Goal: Task Accomplishment & Management: Complete application form

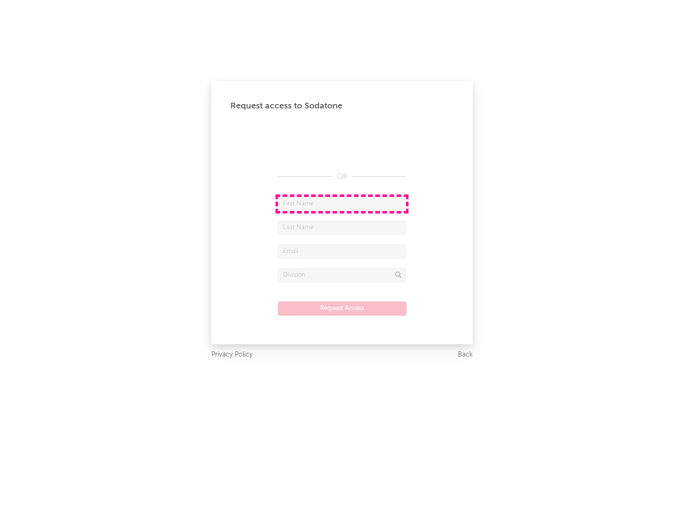
click at [342, 203] on input "text" at bounding box center [342, 204] width 128 height 14
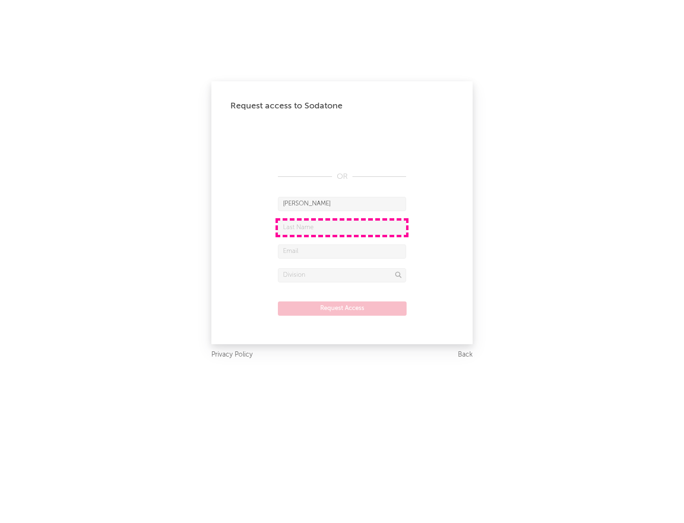
type input "[PERSON_NAME]"
click at [342, 227] on input "text" at bounding box center [342, 228] width 128 height 14
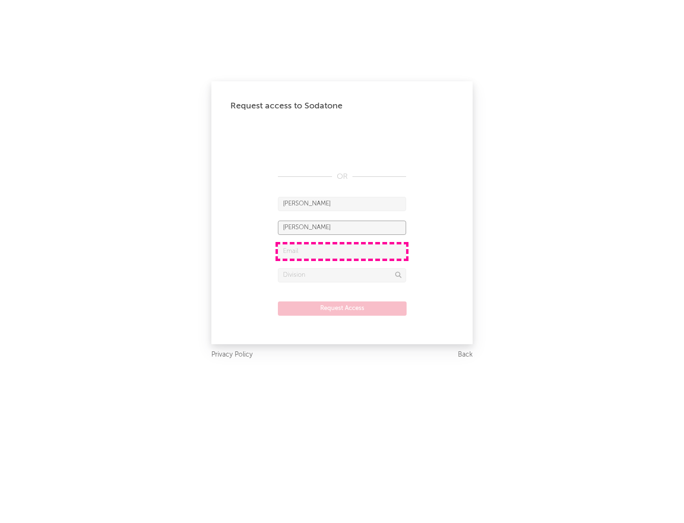
type input "[PERSON_NAME]"
click at [342, 251] on input "text" at bounding box center [342, 251] width 128 height 14
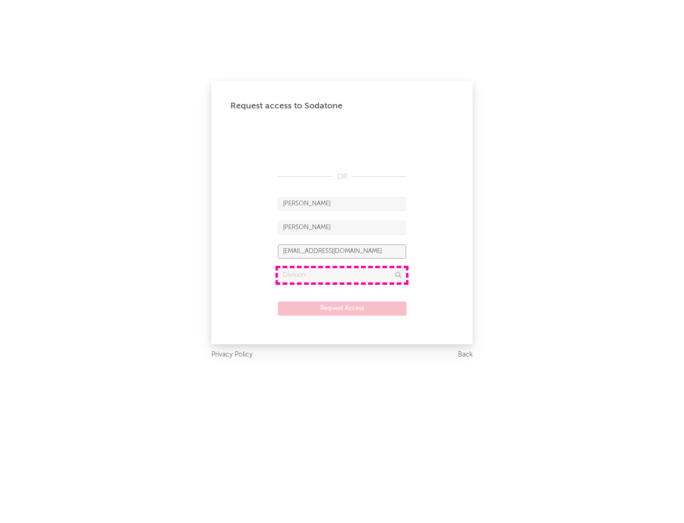
type input "[EMAIL_ADDRESS][DOMAIN_NAME]"
click at [342, 275] on input "text" at bounding box center [342, 275] width 128 height 14
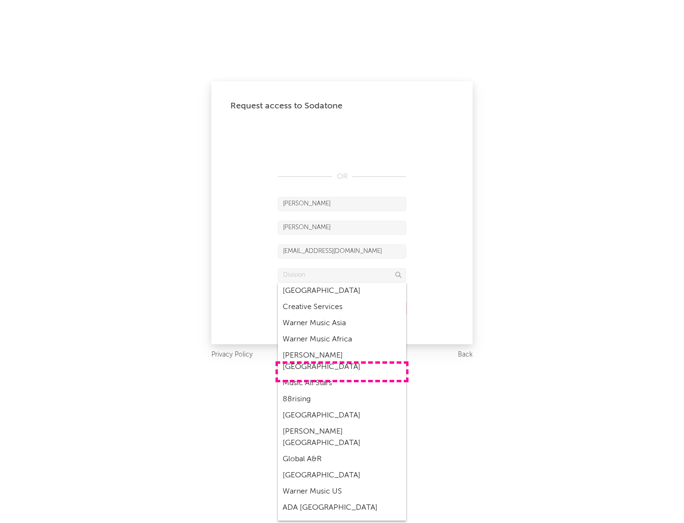
click at [342, 375] on div "Music All Stars" at bounding box center [342, 383] width 128 height 16
type input "Music All Stars"
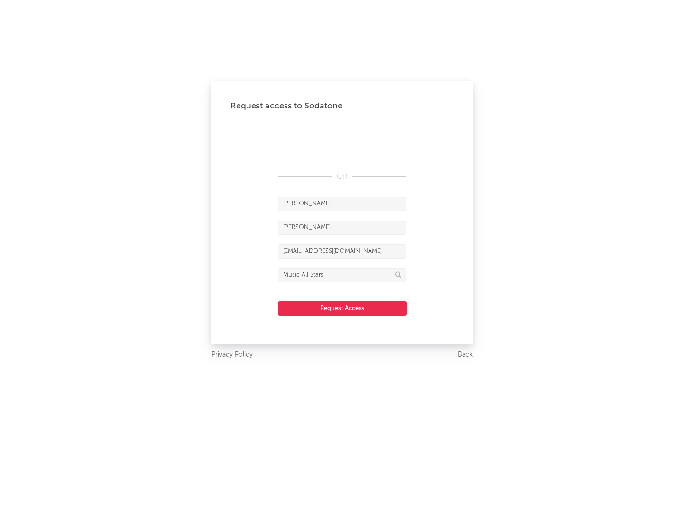
click at [342, 308] on button "Request Access" at bounding box center [342, 308] width 129 height 14
